Goal: Information Seeking & Learning: Check status

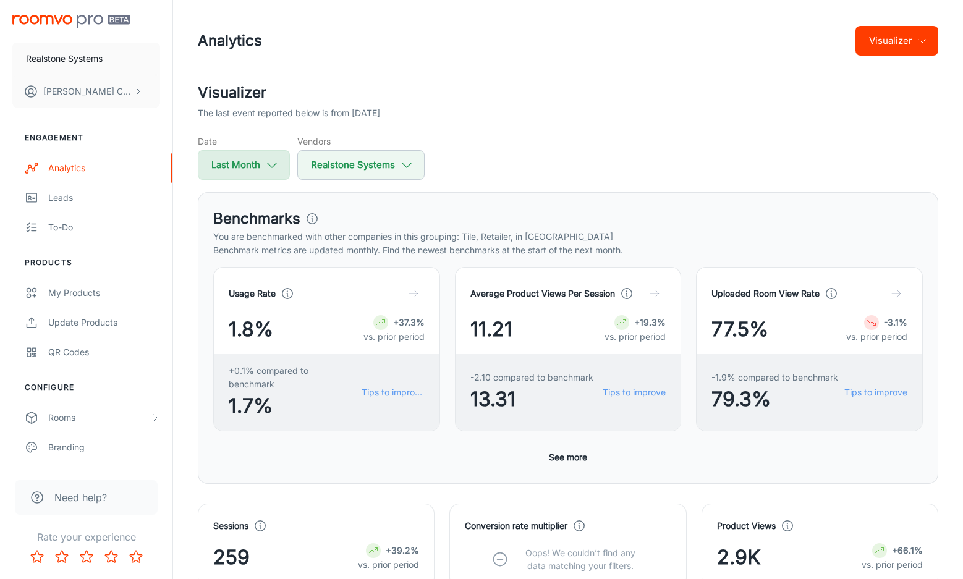
click at [271, 166] on icon "button" at bounding box center [272, 165] width 14 height 14
select select "7"
select select "2025"
select select "7"
select select "2025"
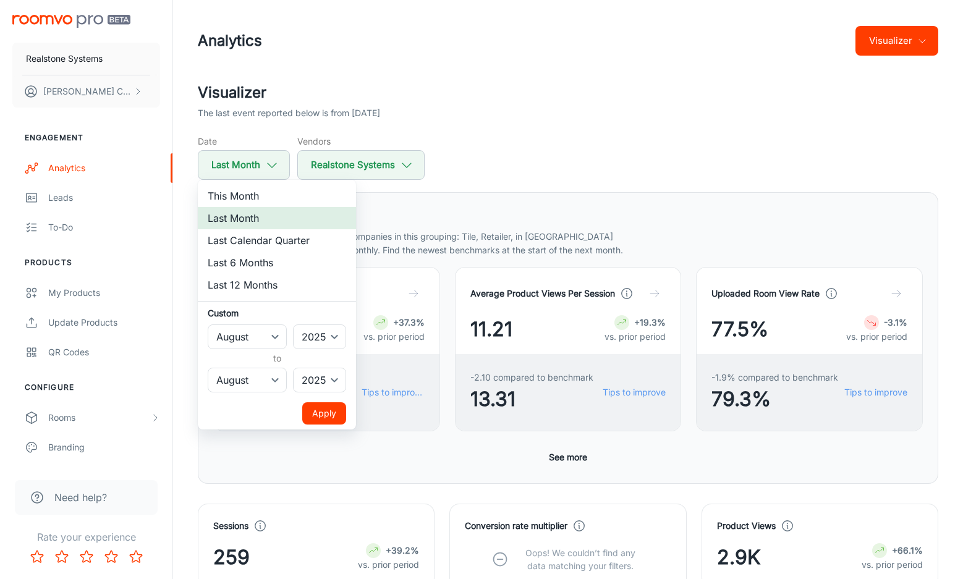
click at [260, 220] on li "Last Month" at bounding box center [277, 218] width 158 height 22
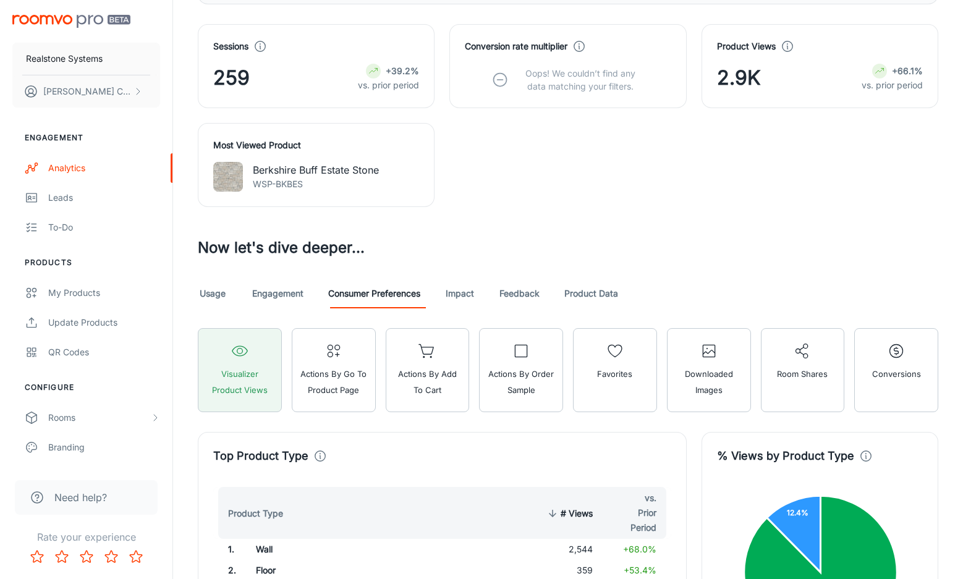
scroll to position [501, 0]
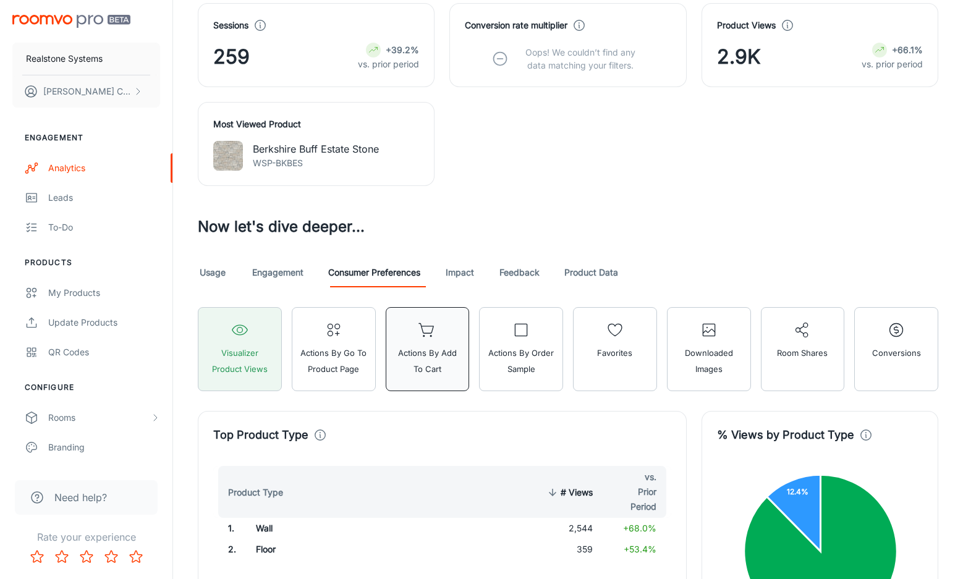
click at [441, 345] on span "Actions by Add to Cart" at bounding box center [428, 361] width 68 height 32
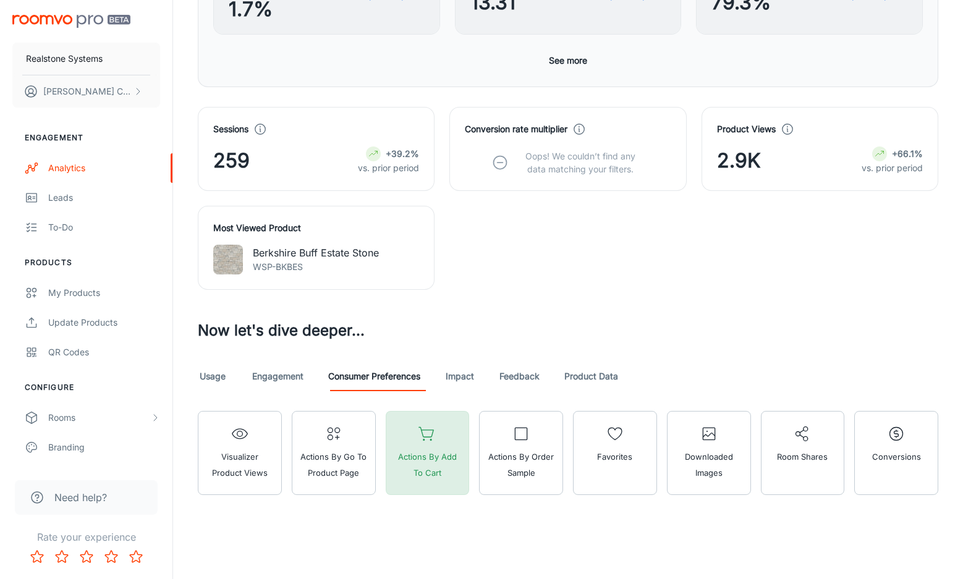
scroll to position [383, 0]
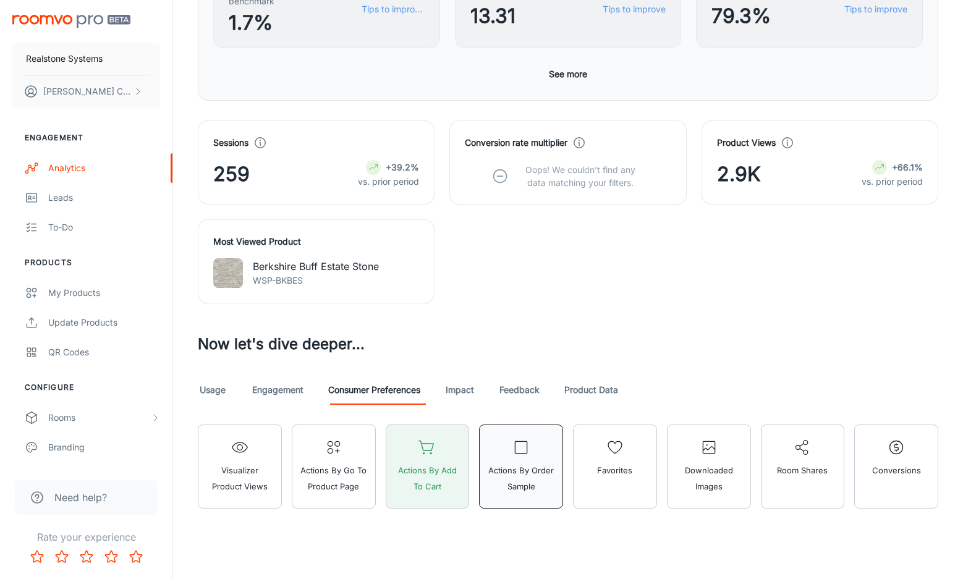
click at [523, 463] on span "Actions by Order Sample" at bounding box center [521, 479] width 68 height 32
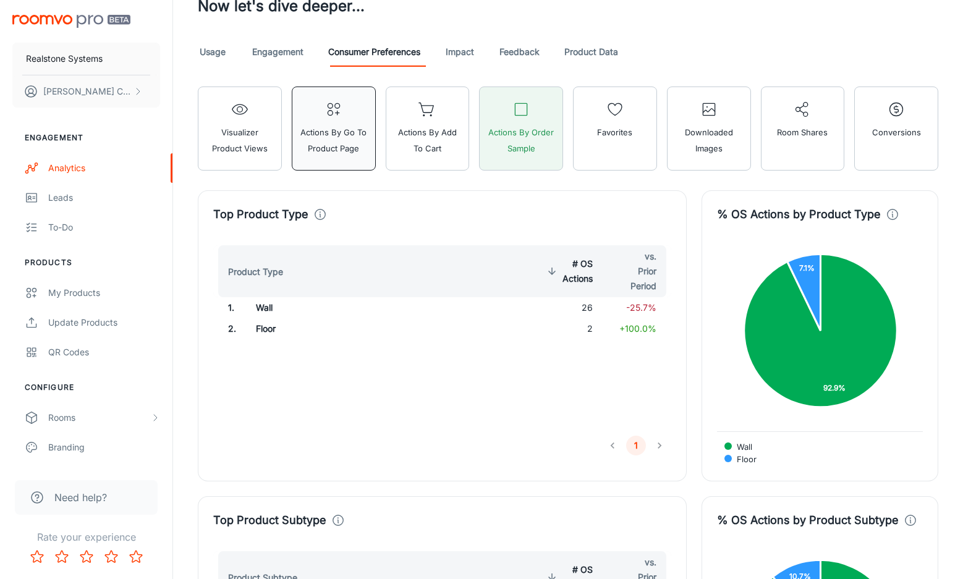
scroll to position [722, 0]
